Goal: Information Seeking & Learning: Learn about a topic

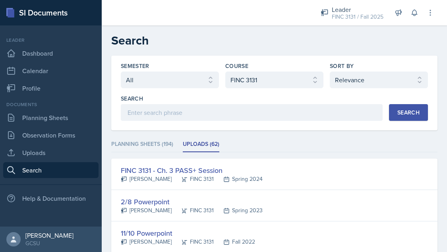
select select "all"
select select "6e980457-ae96-48c6-87a0-7a1167454bc8"
select select "1"
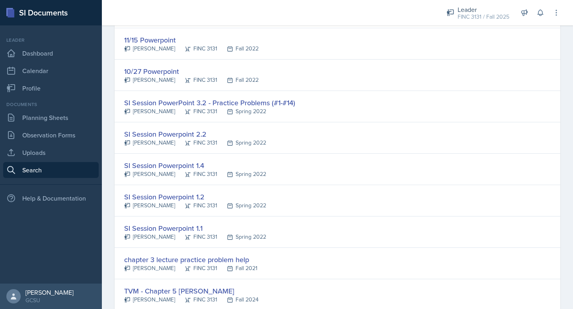
scroll to position [957, 0]
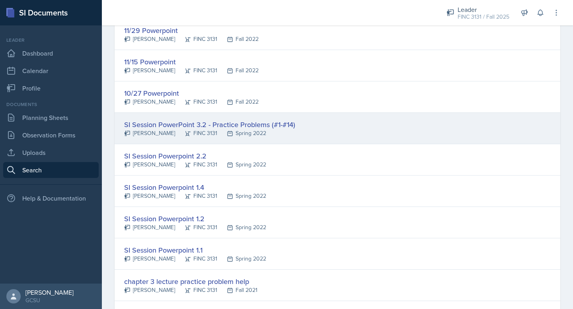
click at [256, 125] on div "SI Session PowerPoint 3.2 - Practice Problems (#1-#14)" at bounding box center [209, 124] width 171 height 11
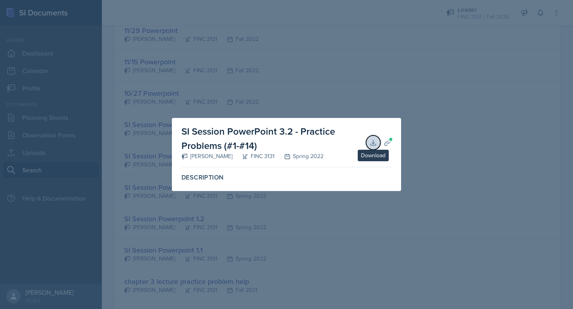
click at [371, 142] on icon at bounding box center [373, 143] width 8 height 8
click at [419, 186] on div at bounding box center [286, 154] width 573 height 309
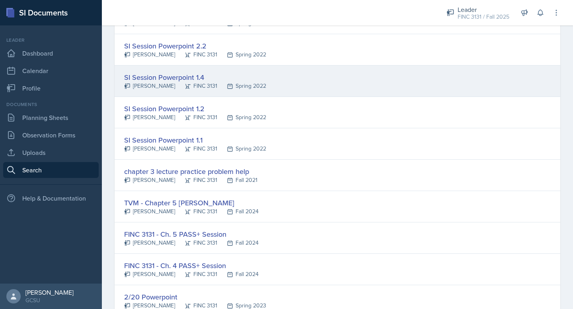
scroll to position [1069, 0]
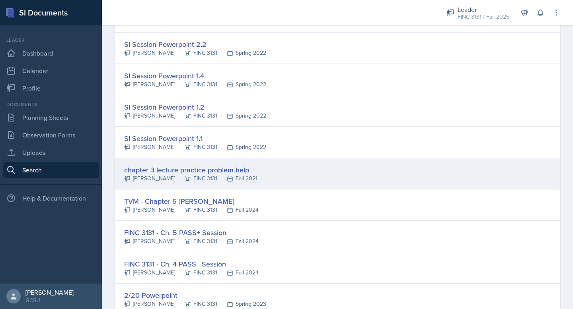
click at [176, 171] on div "chapter 3 lecture practice problem help" at bounding box center [190, 170] width 133 height 11
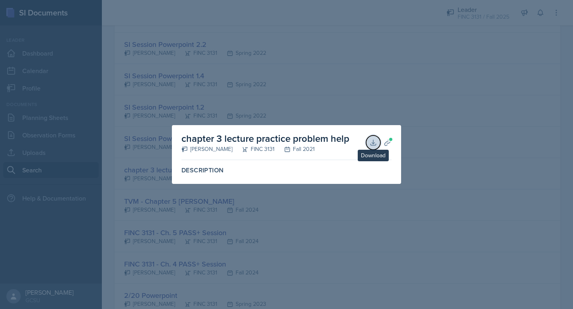
click at [370, 142] on icon at bounding box center [373, 143] width 8 height 8
click at [425, 136] on div at bounding box center [286, 154] width 573 height 309
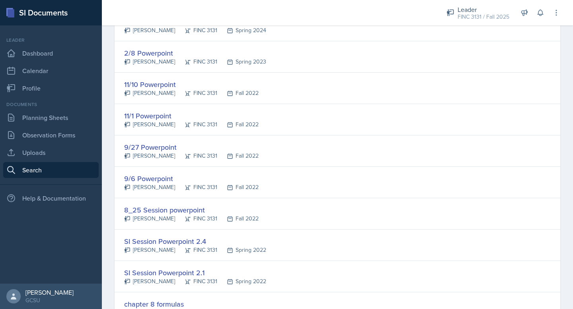
scroll to position [0, 0]
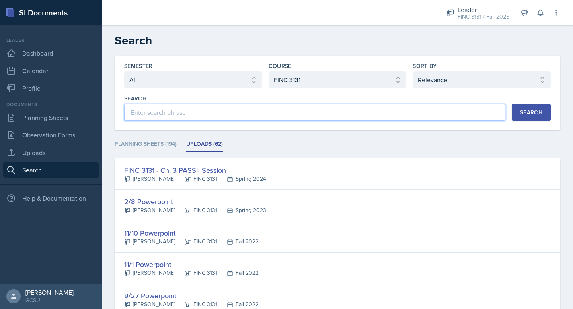
click at [253, 110] on input at bounding box center [314, 112] width 381 height 17
type input "ling"
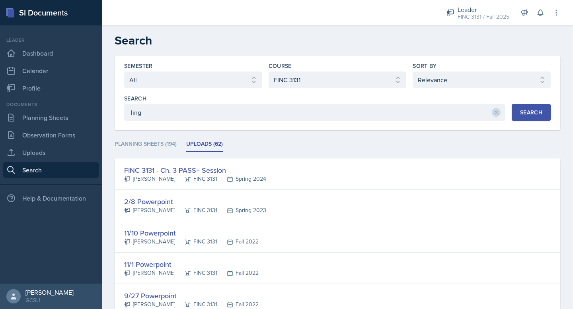
click at [447, 108] on button "Search" at bounding box center [530, 112] width 39 height 17
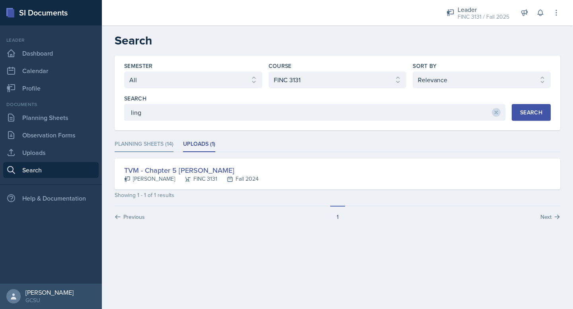
click at [139, 146] on li "Planning Sheets (14)" at bounding box center [144, 145] width 59 height 16
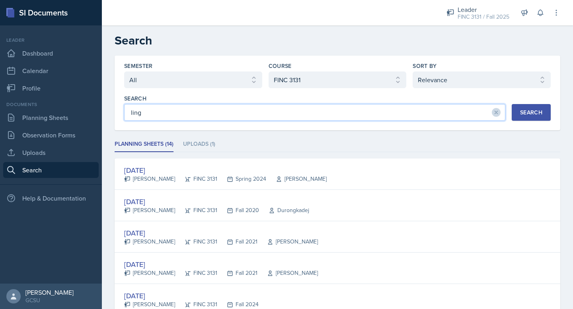
click at [333, 113] on input "ling" at bounding box center [314, 112] width 381 height 17
click at [447, 114] on icon at bounding box center [496, 113] width 6 height 6
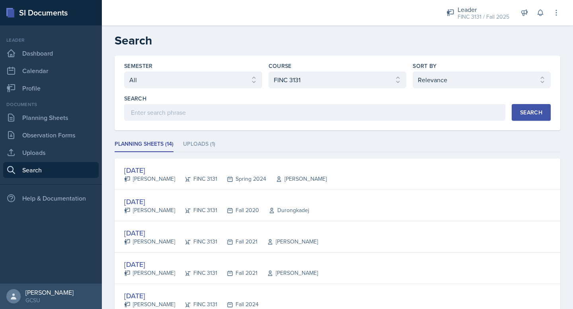
click at [447, 113] on div "Search" at bounding box center [531, 112] width 22 height 6
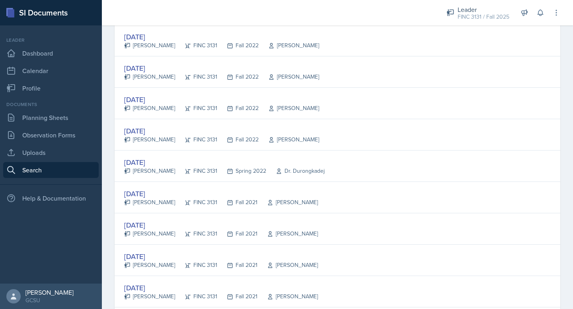
scroll to position [1470, 0]
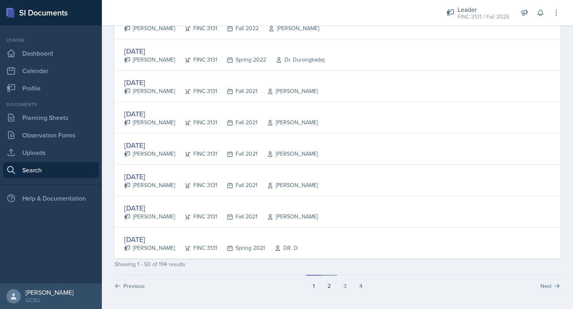
click at [323, 252] on button "2" at bounding box center [329, 282] width 16 height 15
click at [346, 252] on button "3" at bounding box center [345, 282] width 16 height 15
click at [360, 252] on button "4" at bounding box center [361, 282] width 16 height 15
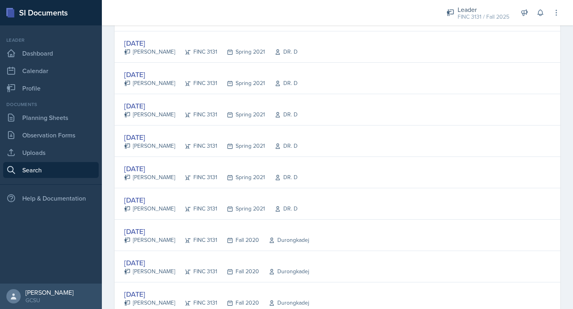
scroll to position [1282, 0]
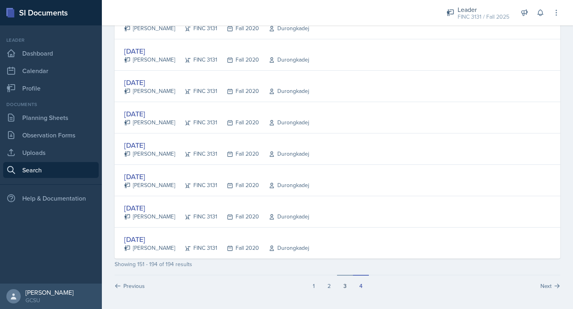
click at [340, 252] on button "3" at bounding box center [345, 282] width 16 height 15
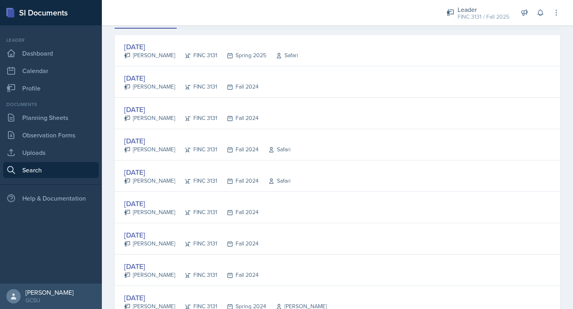
scroll to position [125, 0]
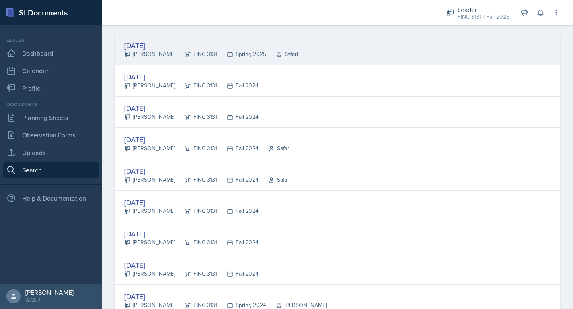
click at [144, 47] on div "[DATE]" at bounding box center [211, 45] width 174 height 11
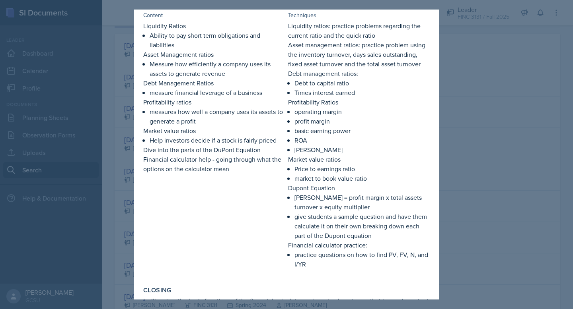
scroll to position [0, 0]
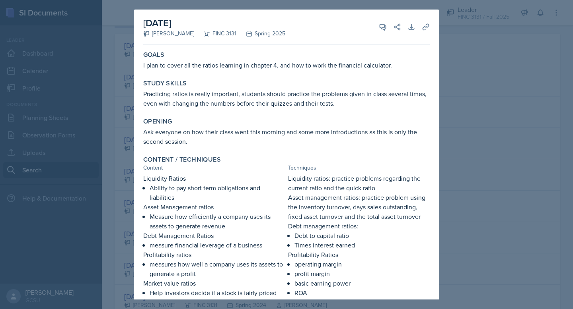
click at [447, 76] on div at bounding box center [286, 154] width 573 height 309
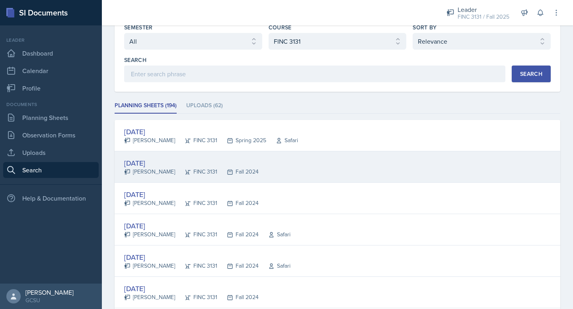
scroll to position [40, 0]
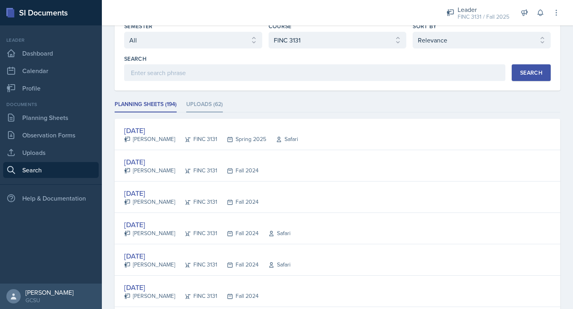
click at [219, 104] on li "Uploads (62)" at bounding box center [204, 105] width 37 height 16
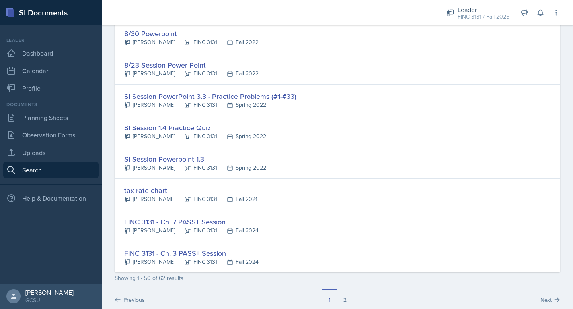
scroll to position [1470, 0]
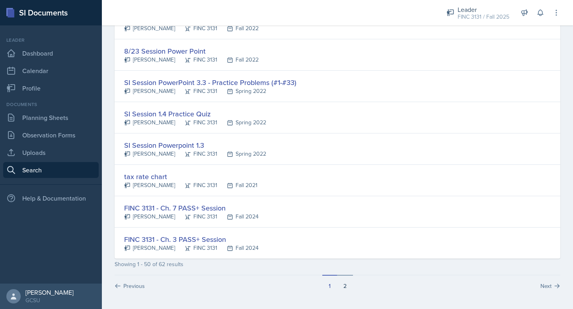
click at [344, 252] on button "2" at bounding box center [345, 282] width 16 height 15
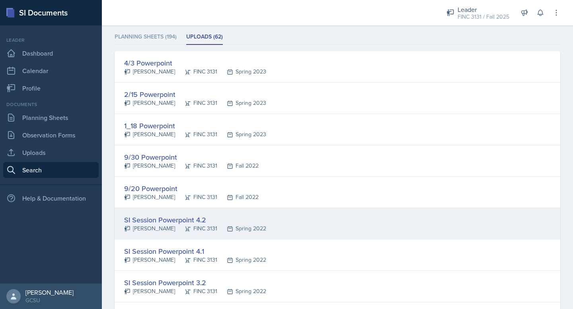
scroll to position [276, 0]
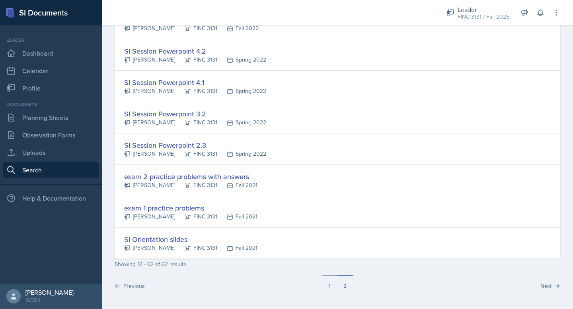
click at [330, 252] on button "1" at bounding box center [329, 282] width 15 height 15
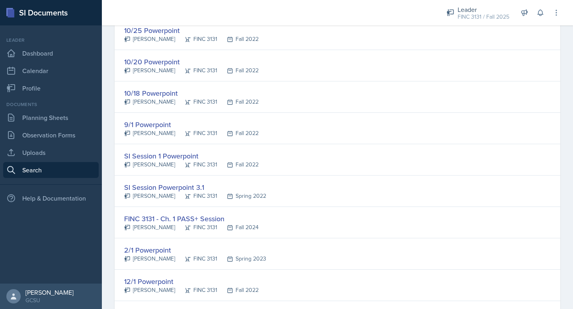
scroll to position [680, 0]
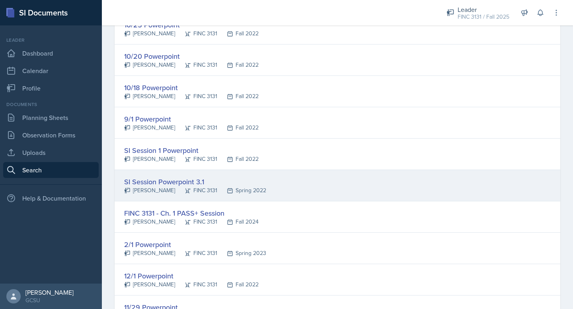
click at [192, 184] on div "SI Session Powerpoint 3.1" at bounding box center [195, 182] width 142 height 11
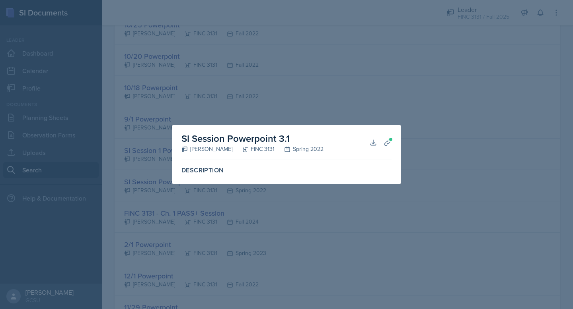
click at [267, 59] on div at bounding box center [286, 154] width 573 height 309
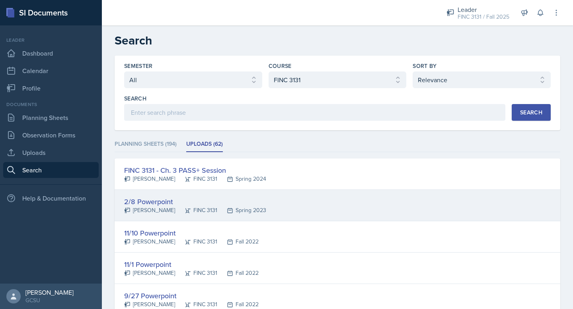
scroll to position [19, 0]
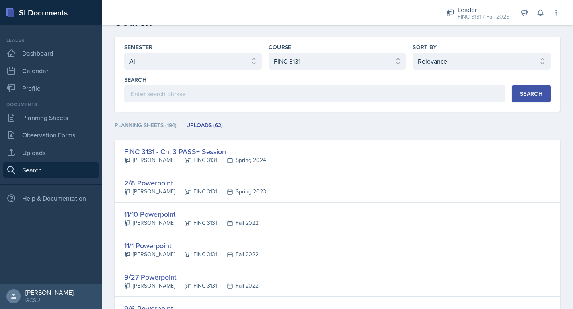
click at [171, 132] on li "Planning Sheets (194)" at bounding box center [146, 126] width 62 height 16
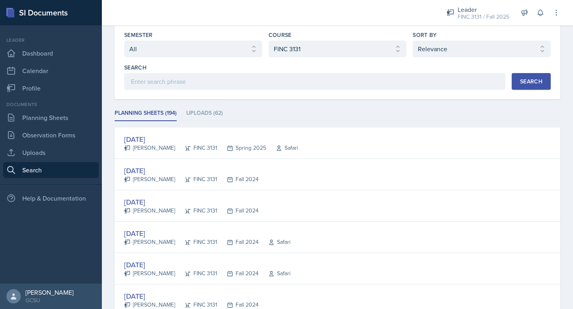
scroll to position [35, 0]
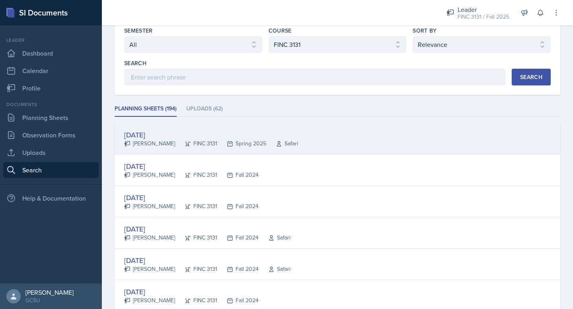
click at [157, 135] on div "[DATE]" at bounding box center [211, 135] width 174 height 11
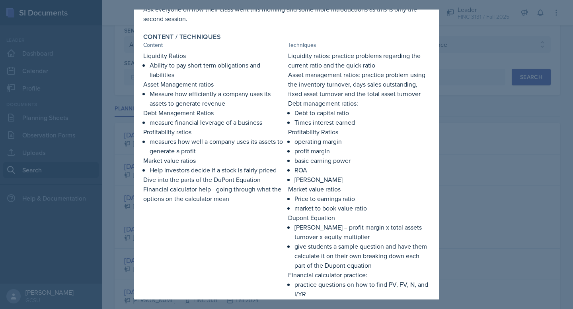
scroll to position [0, 0]
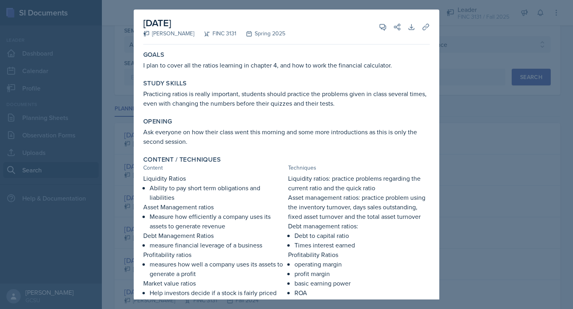
click at [447, 45] on div at bounding box center [286, 154] width 573 height 309
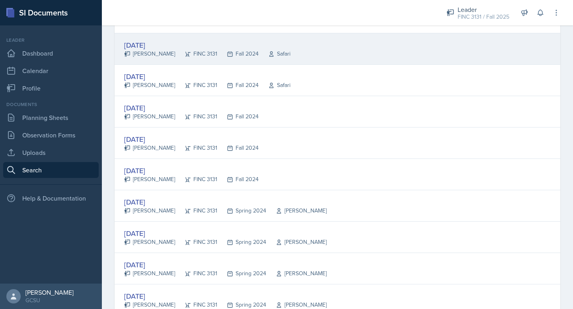
scroll to position [230, 0]
